Goal: Task Accomplishment & Management: Complete application form

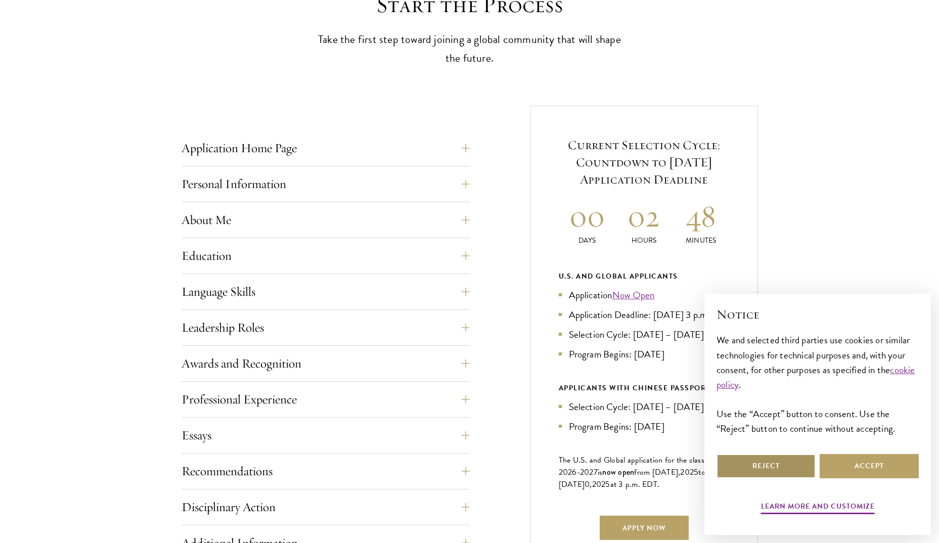
click at [794, 464] on button "Reject" at bounding box center [765, 466] width 99 height 24
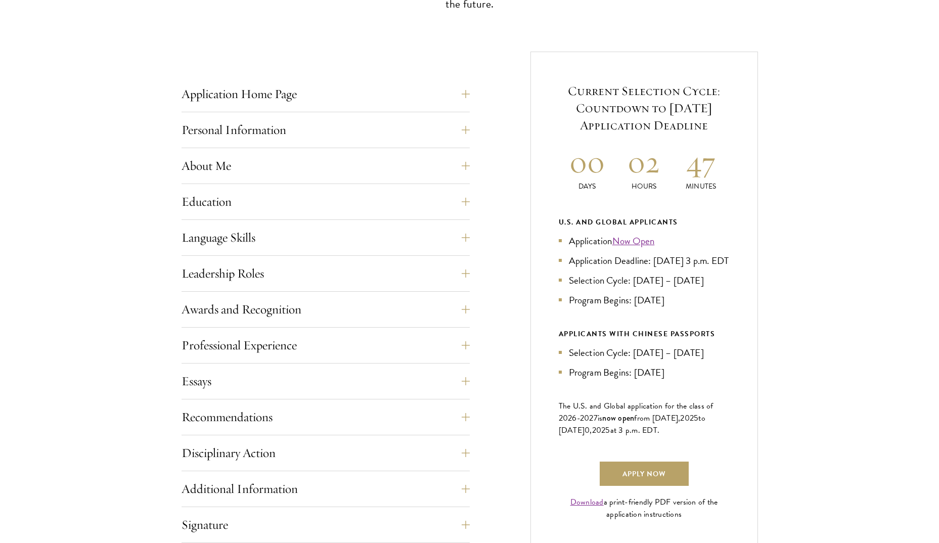
scroll to position [404, 0]
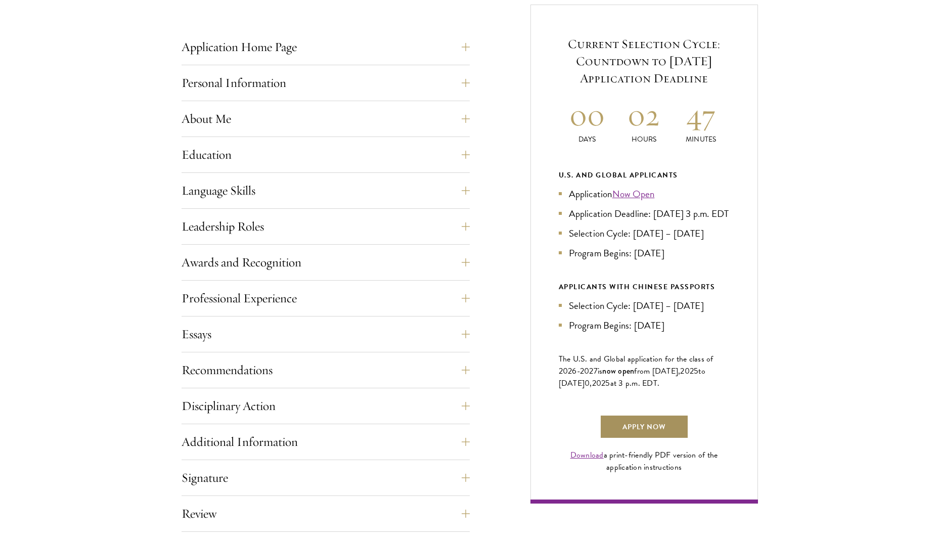
click at [643, 439] on link "Apply Now" at bounding box center [644, 427] width 89 height 24
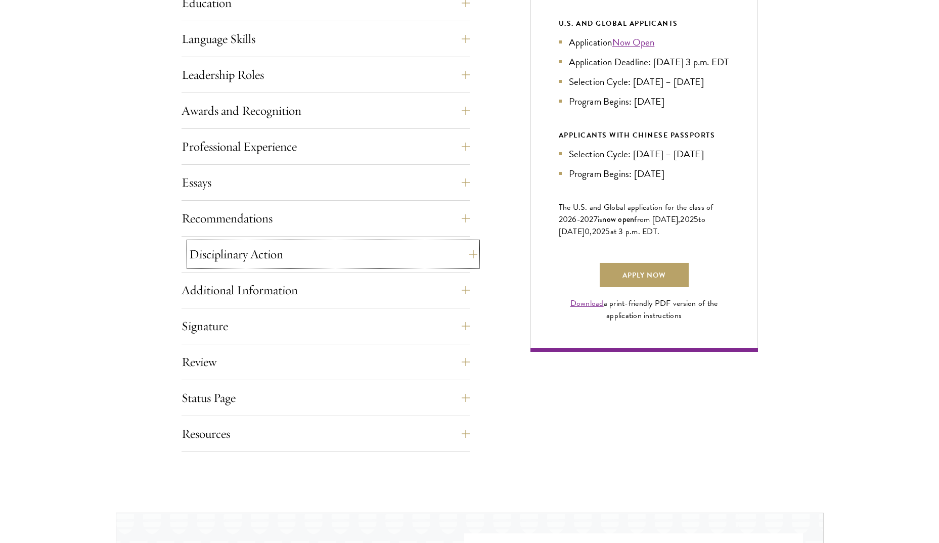
click at [414, 255] on button "Disciplinary Action" at bounding box center [333, 254] width 288 height 24
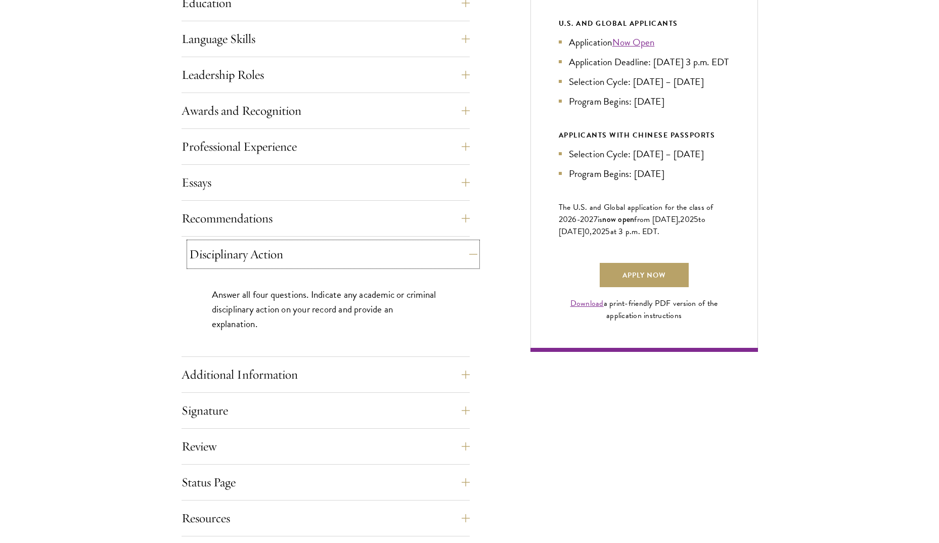
click at [410, 249] on button "Disciplinary Action" at bounding box center [333, 254] width 288 height 24
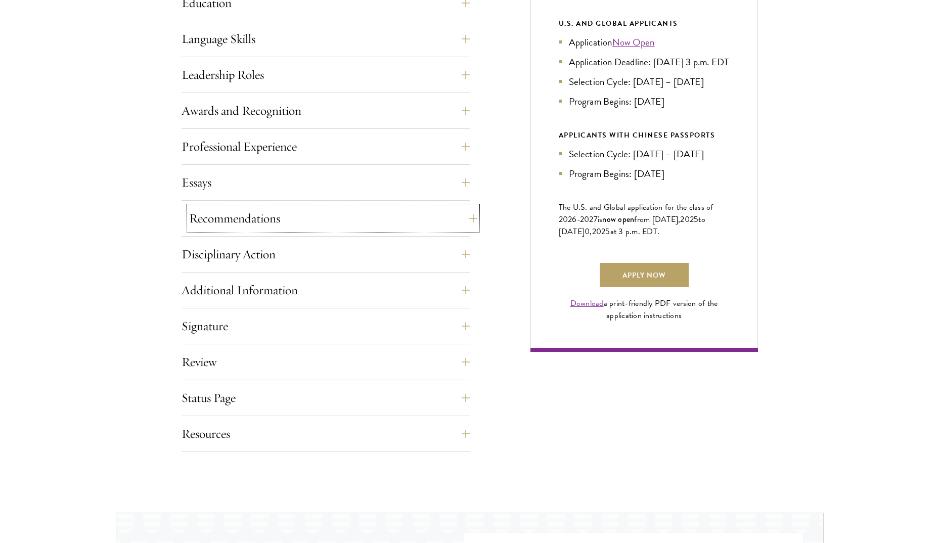
click at [422, 223] on button "Recommendations" at bounding box center [333, 218] width 288 height 24
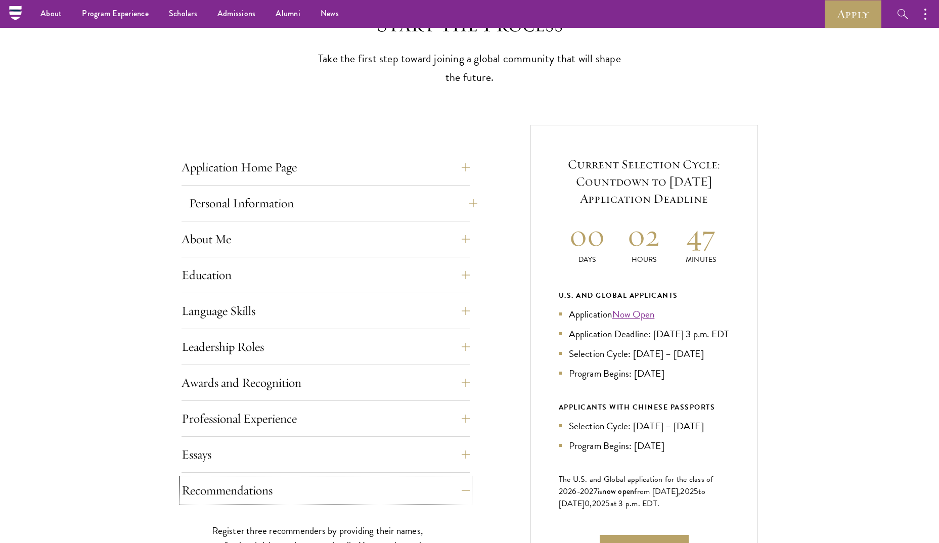
scroll to position [202, 0]
